Goal: Check status: Check status

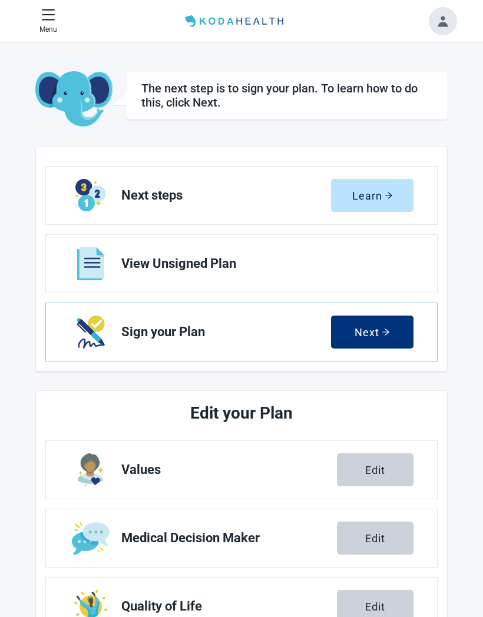
click at [42, 39] on button "Menu" at bounding box center [48, 21] width 27 height 37
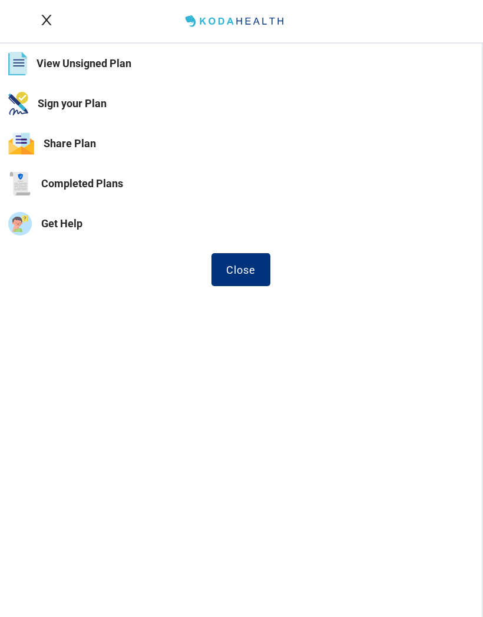
click at [106, 185] on button "Completed Plans" at bounding box center [241, 184] width 482 height 40
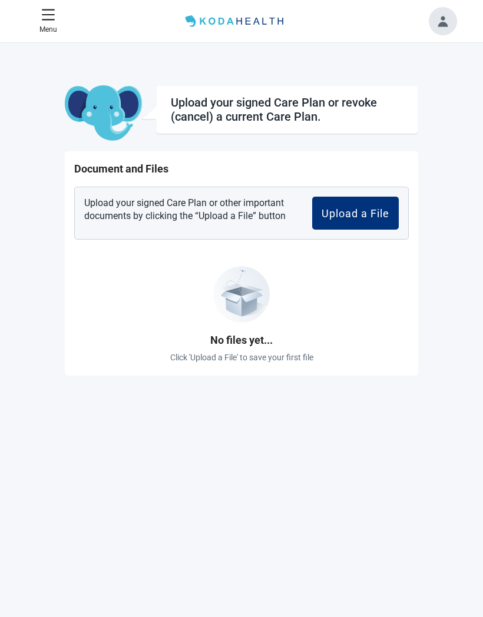
click at [47, 25] on p "Menu" at bounding box center [48, 29] width 18 height 11
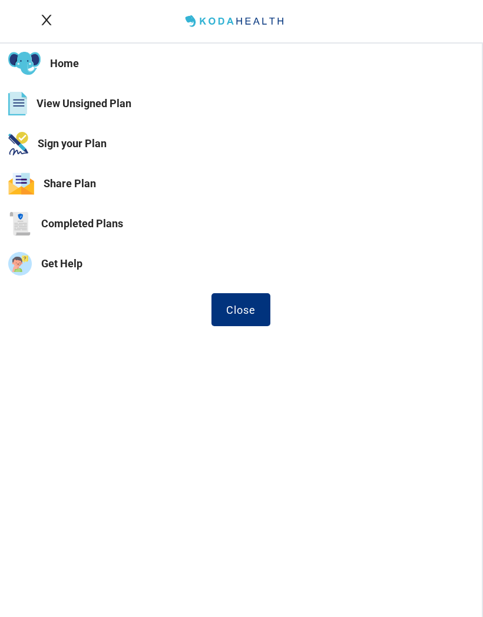
click at [120, 112] on button "View Unsigned Plan" at bounding box center [241, 104] width 482 height 40
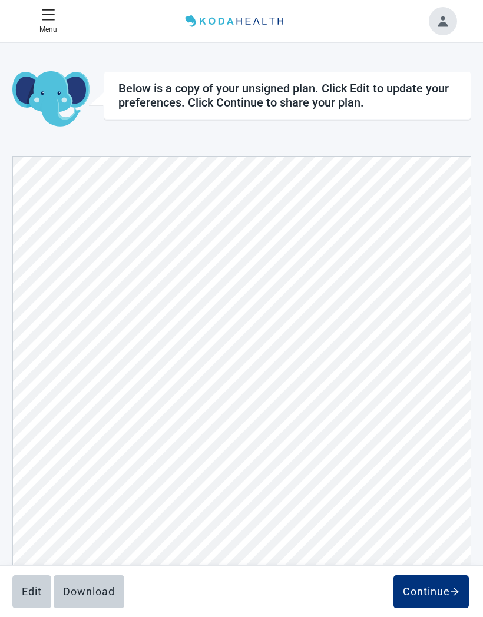
click at [41, 28] on p "Menu" at bounding box center [48, 29] width 18 height 11
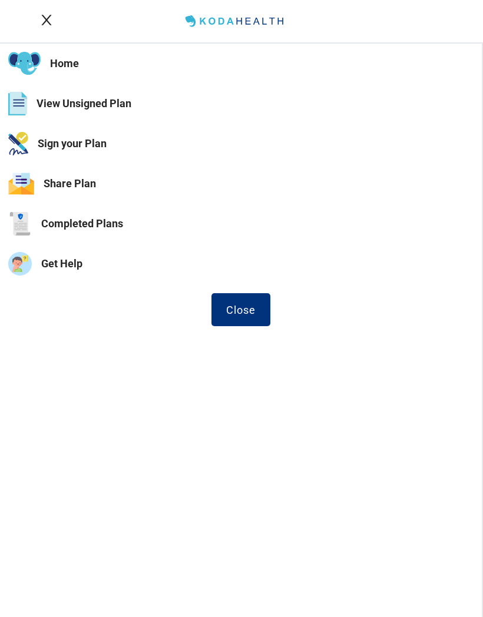
click at [88, 265] on button "Get Help" at bounding box center [241, 264] width 482 height 40
click at [54, 76] on button "Home" at bounding box center [241, 64] width 482 height 40
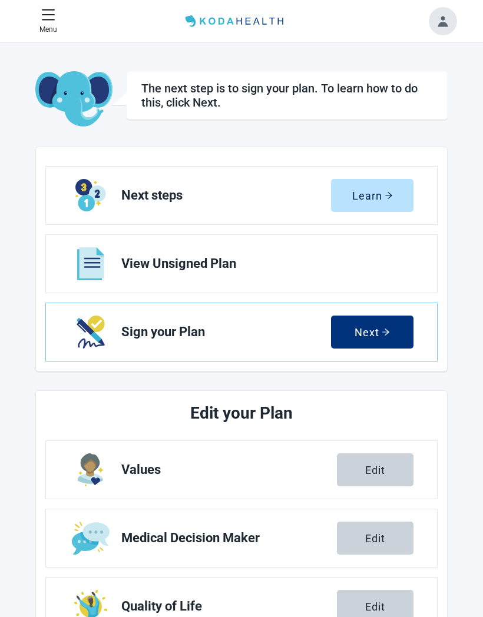
click at [35, 74] on img "Main content" at bounding box center [73, 99] width 77 height 57
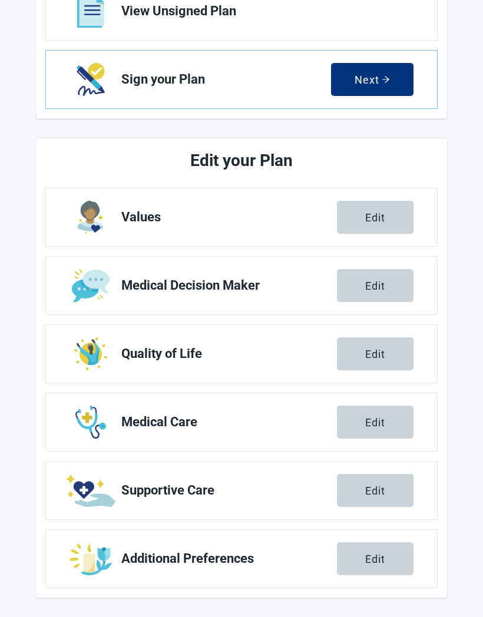
scroll to position [253, 0]
